Goal: Task Accomplishment & Management: Manage account settings

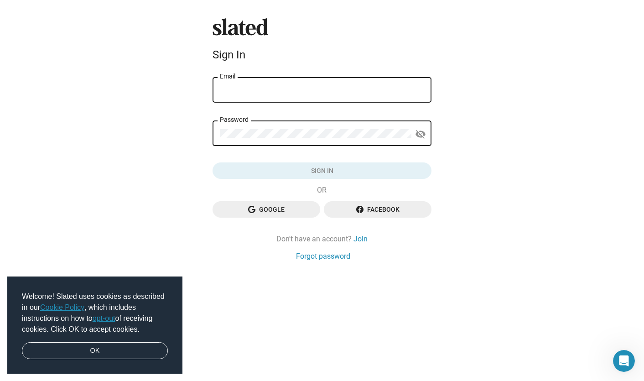
click at [369, 85] on div "Email" at bounding box center [322, 89] width 204 height 27
click at [368, 91] on input "Email" at bounding box center [322, 90] width 204 height 8
type input "L"
